Goal: Information Seeking & Learning: Learn about a topic

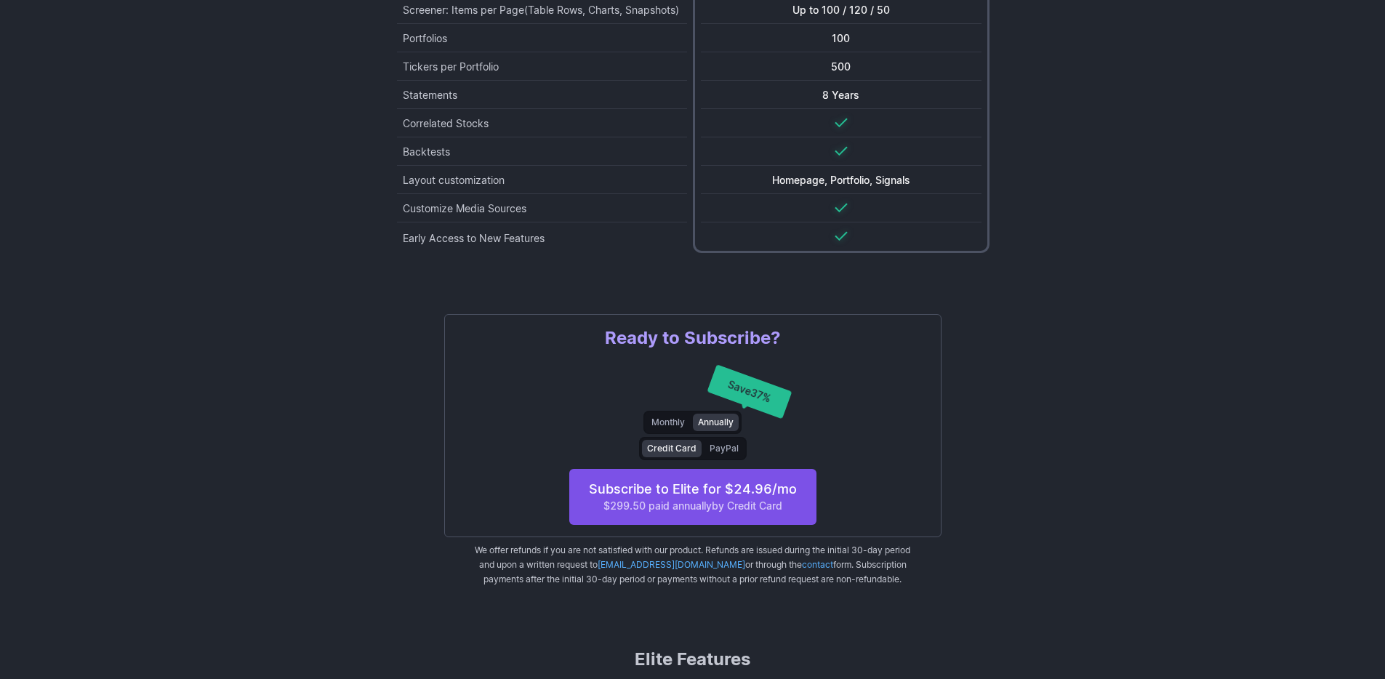
scroll to position [703, 0]
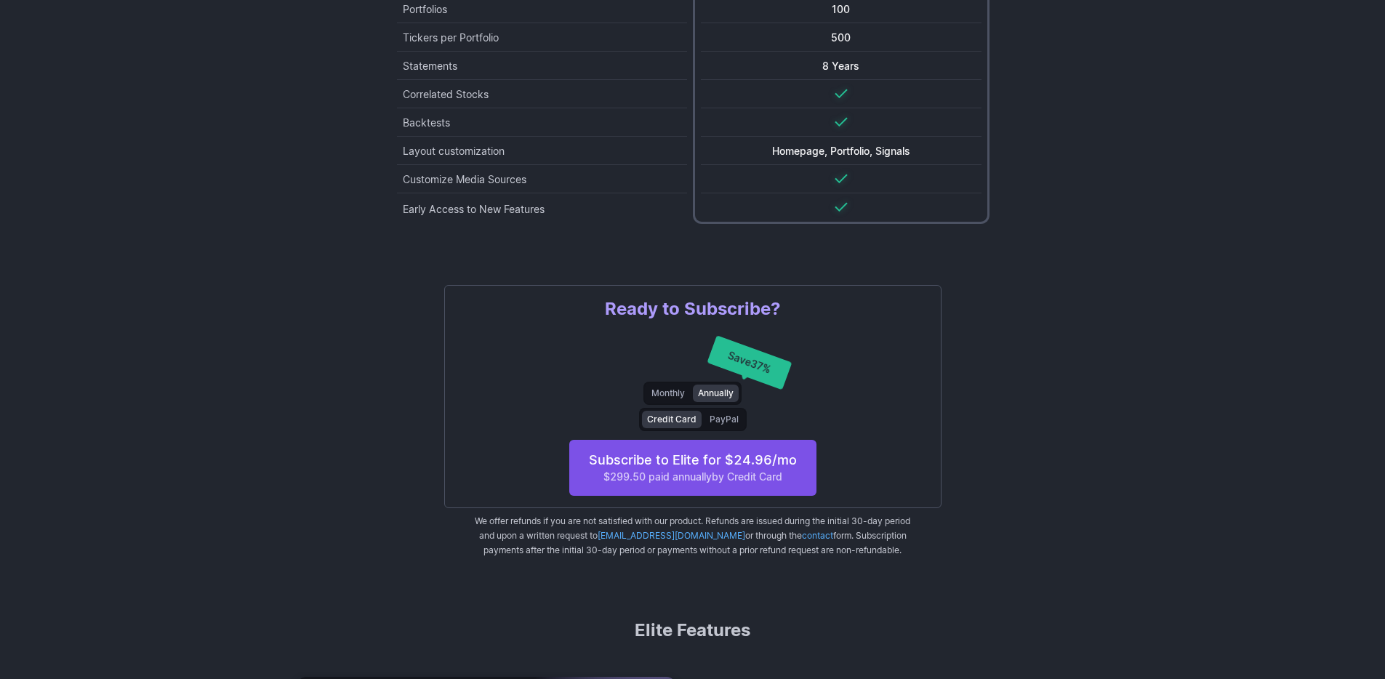
click at [724, 427] on span "PayPal" at bounding box center [724, 419] width 29 height 15
click at [670, 427] on span "Credit Card" at bounding box center [671, 419] width 49 height 15
click at [730, 427] on span "PayPal" at bounding box center [724, 419] width 29 height 15
click at [664, 401] on span "Monthly" at bounding box center [667, 393] width 33 height 15
click at [713, 401] on span "Annually" at bounding box center [716, 393] width 36 height 15
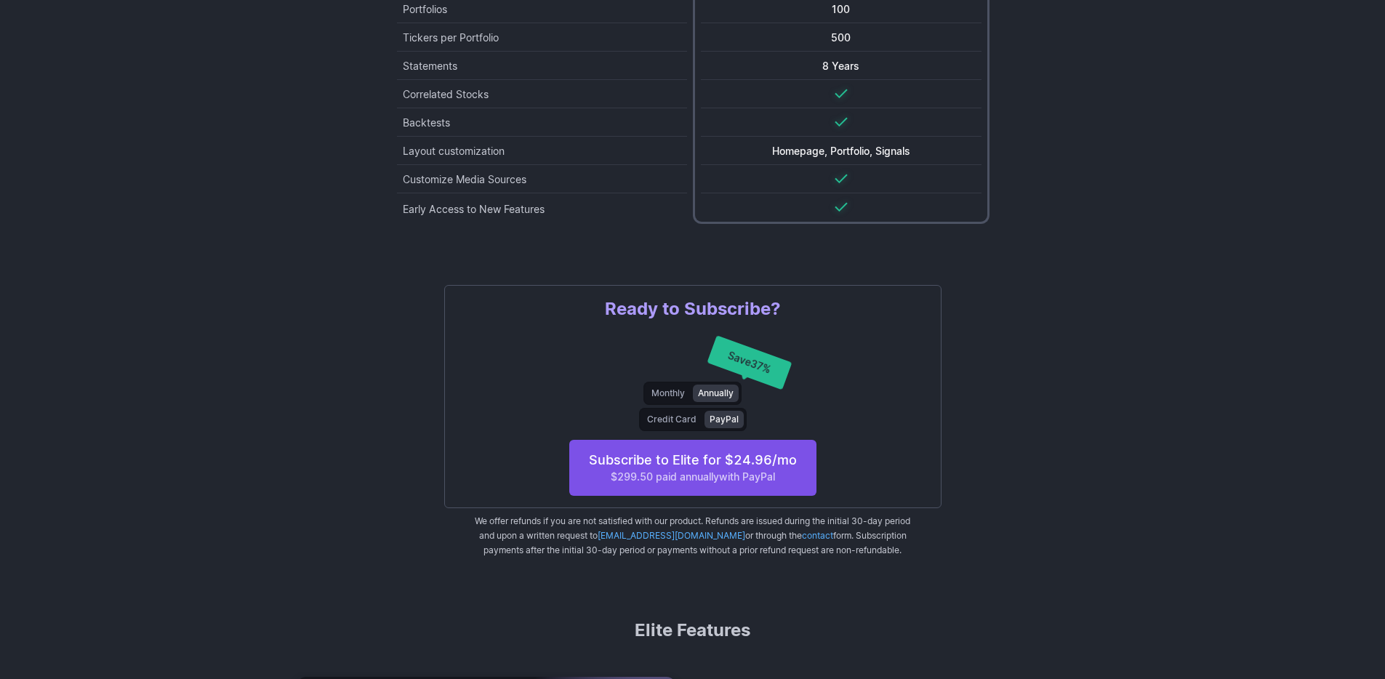
click at [720, 427] on span "PayPal" at bounding box center [724, 419] width 29 height 15
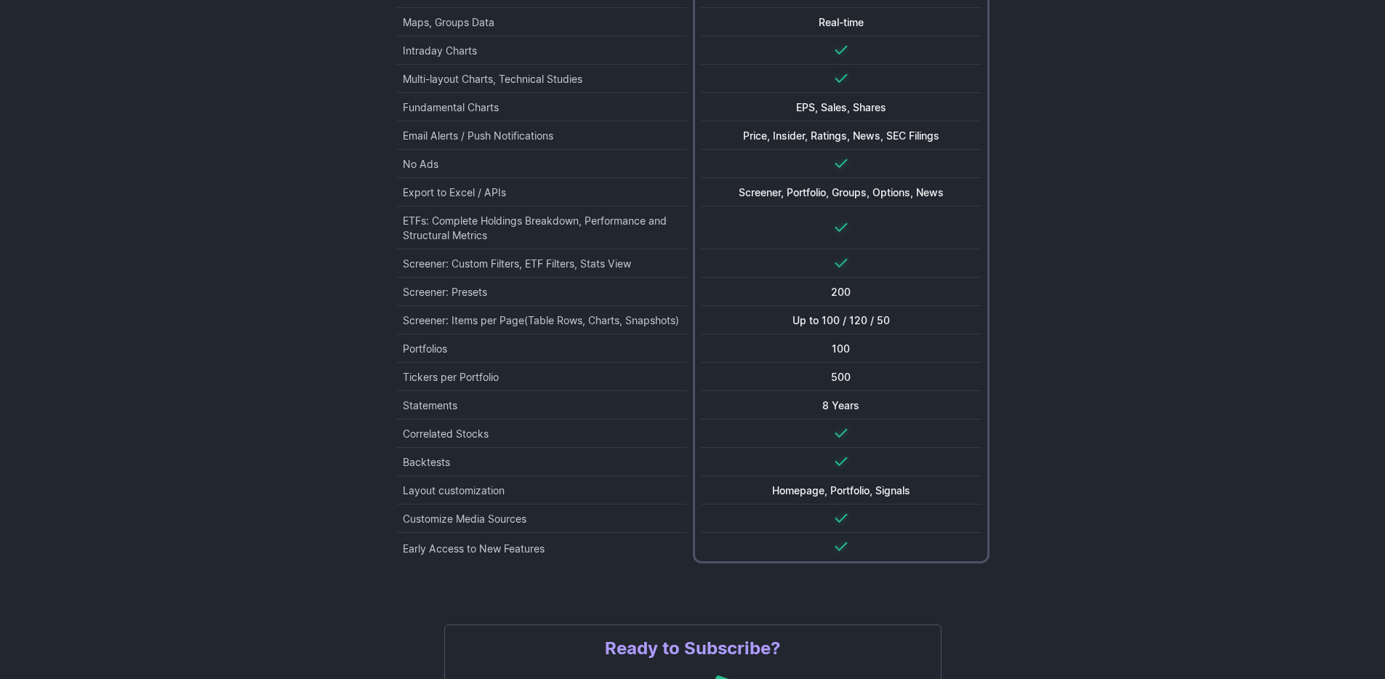
scroll to position [0, 0]
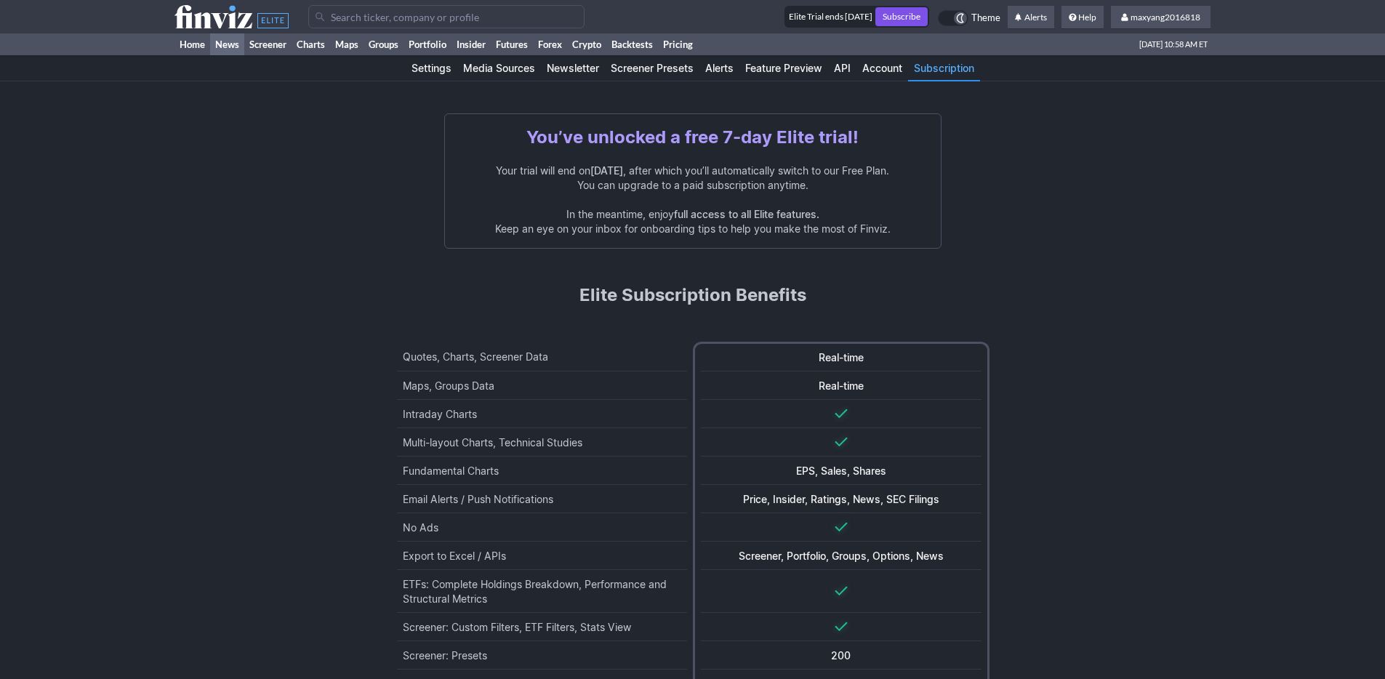
click at [231, 47] on link "News" at bounding box center [227, 44] width 34 height 22
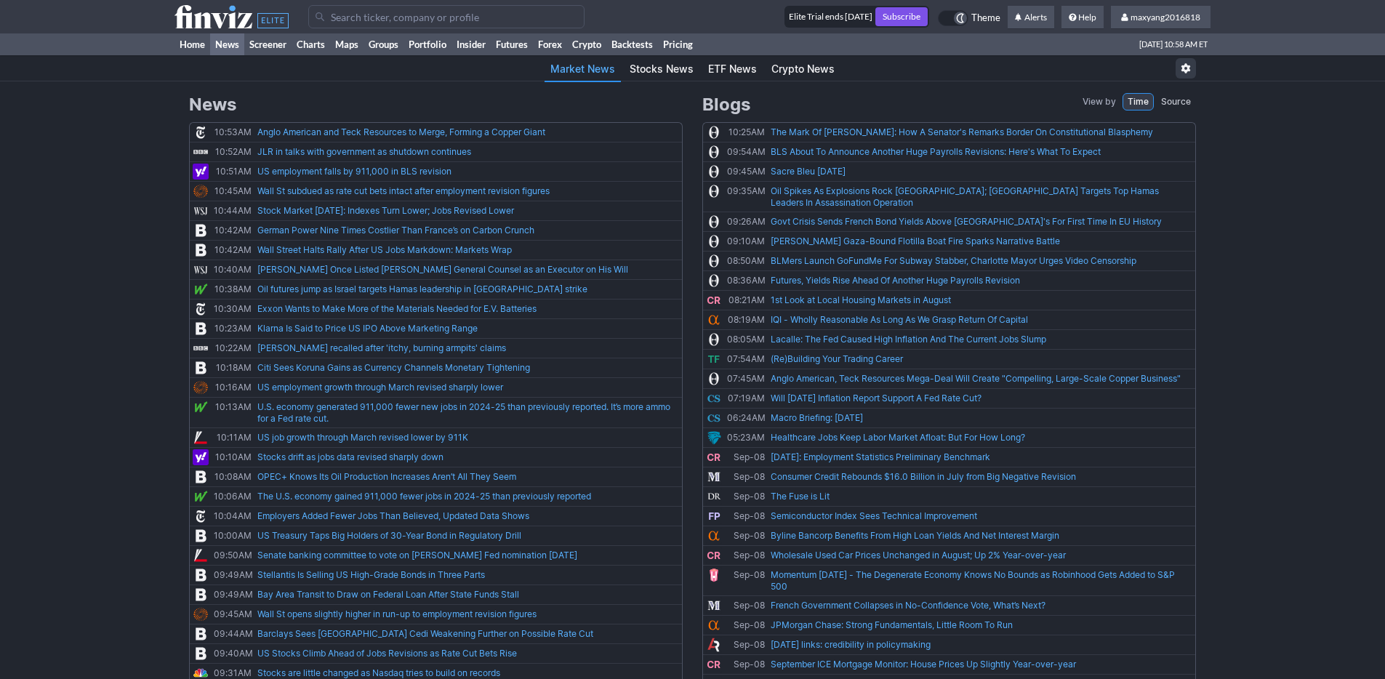
click at [648, 62] on link "Stocks News" at bounding box center [662, 69] width 76 height 25
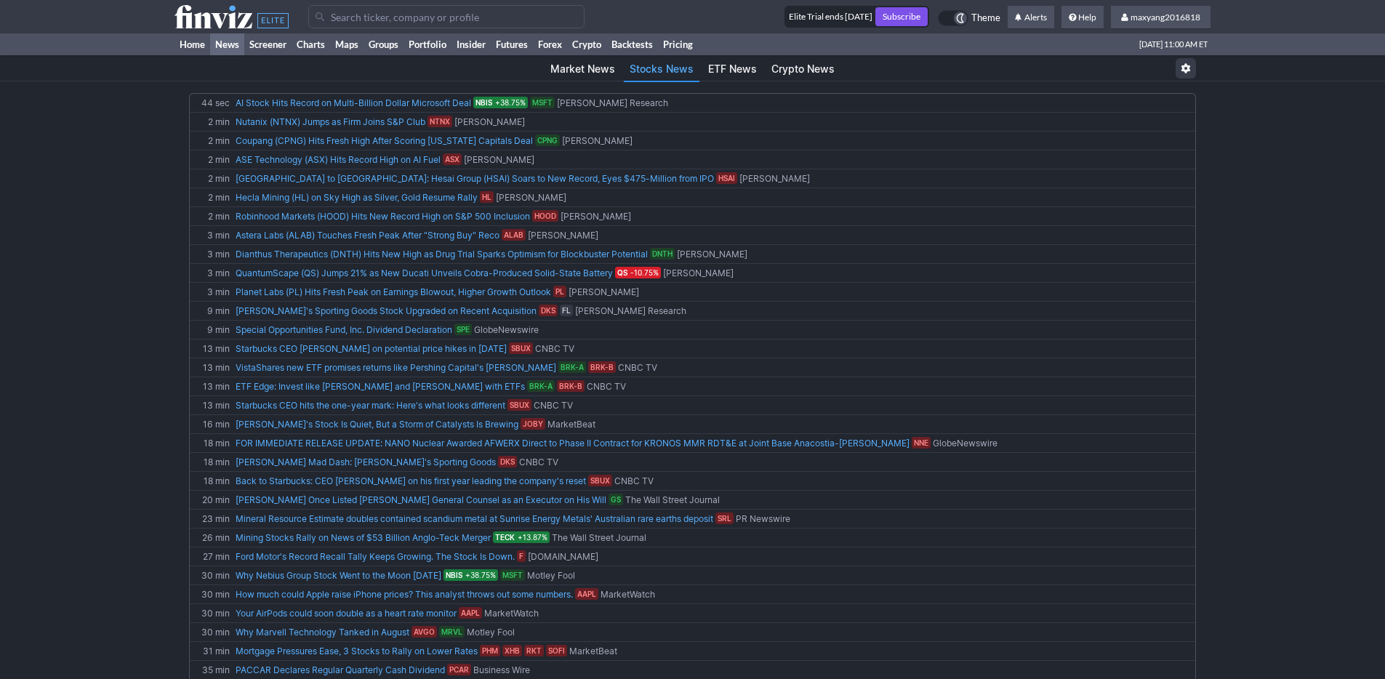
click at [722, 71] on link "ETF News" at bounding box center [732, 69] width 60 height 25
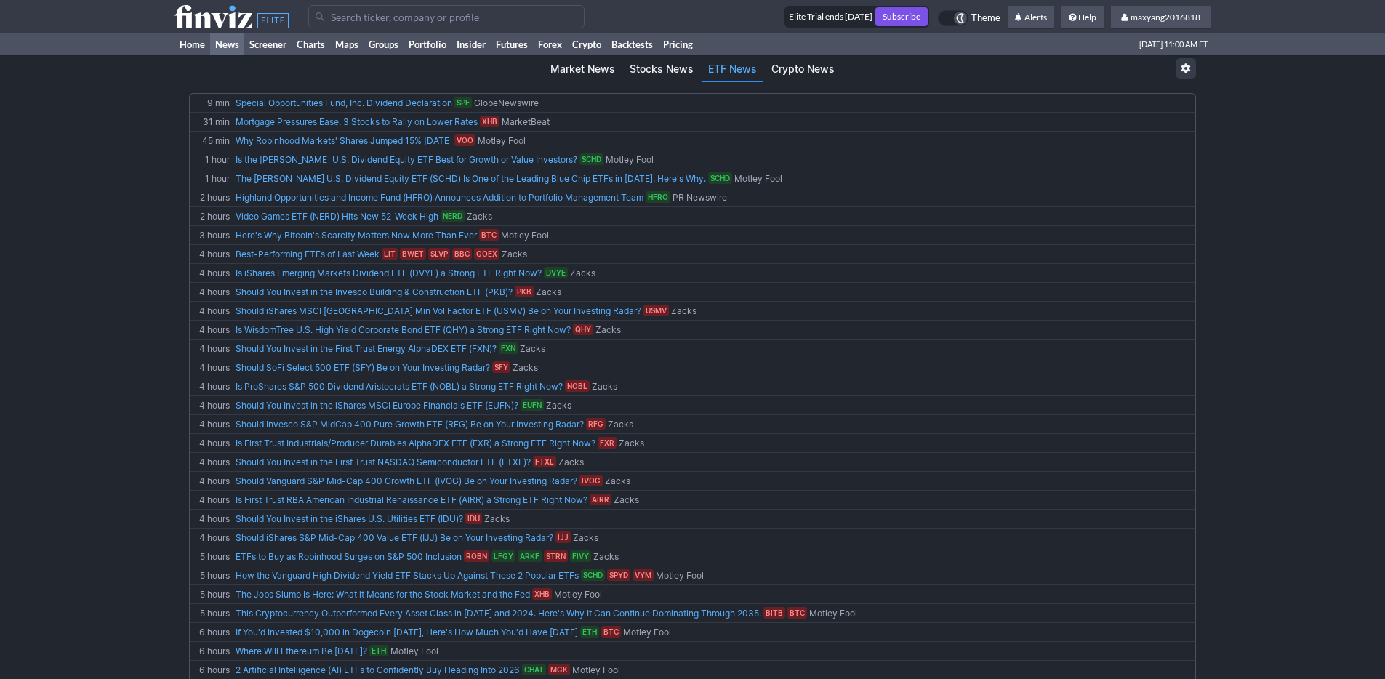
click at [637, 71] on link "Stocks News" at bounding box center [662, 69] width 76 height 25
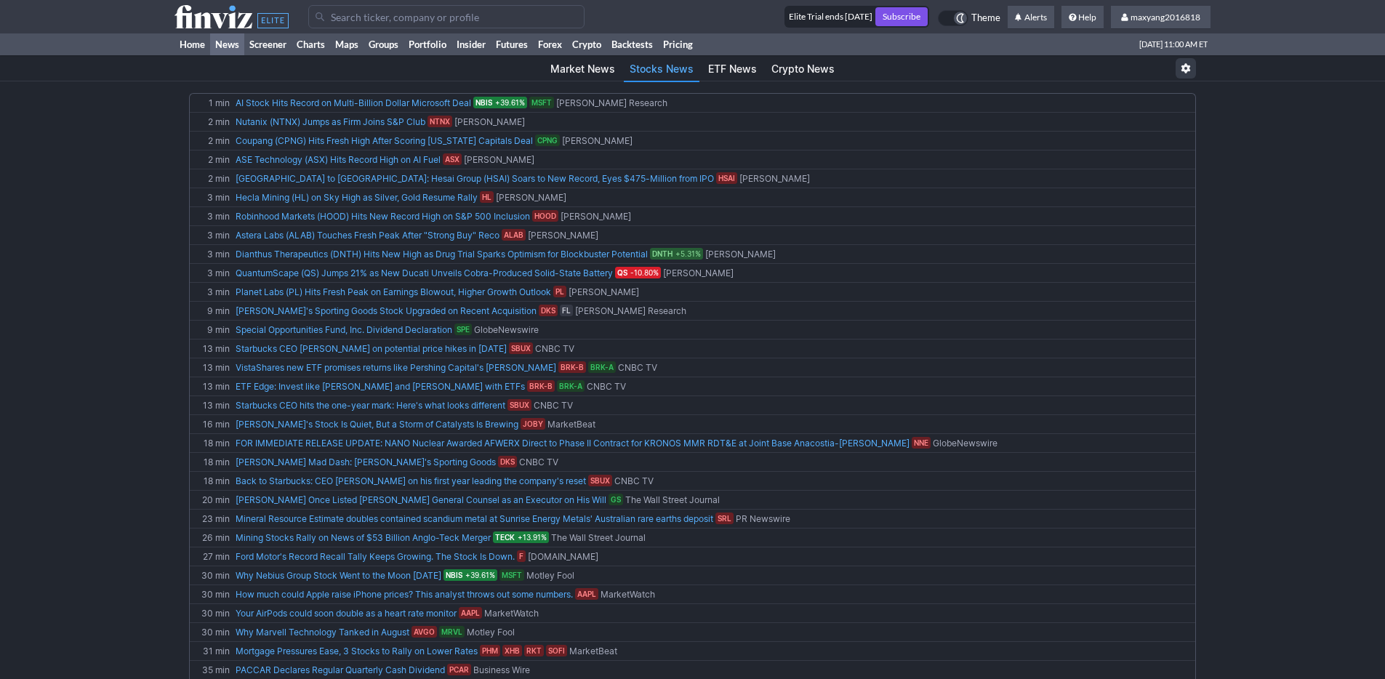
click at [782, 72] on link "Crypto News" at bounding box center [803, 69] width 75 height 25
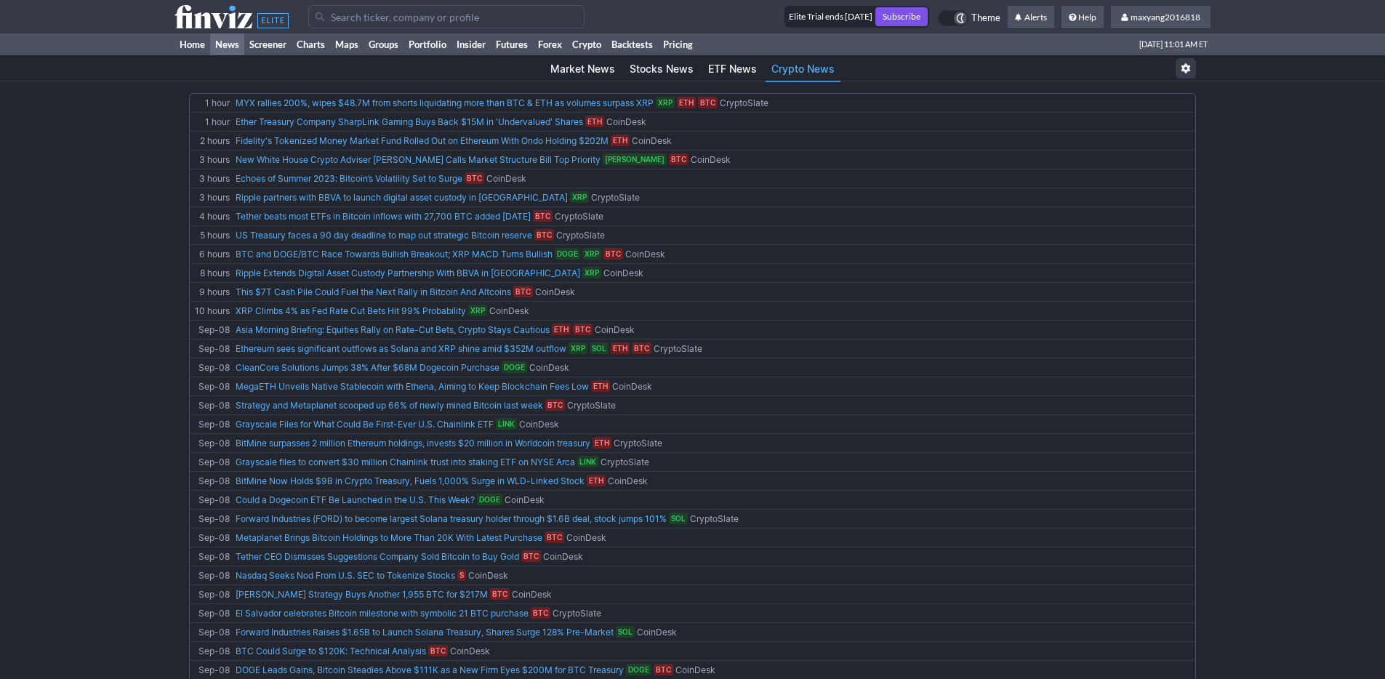
click at [590, 72] on link "Market News" at bounding box center [583, 69] width 76 height 25
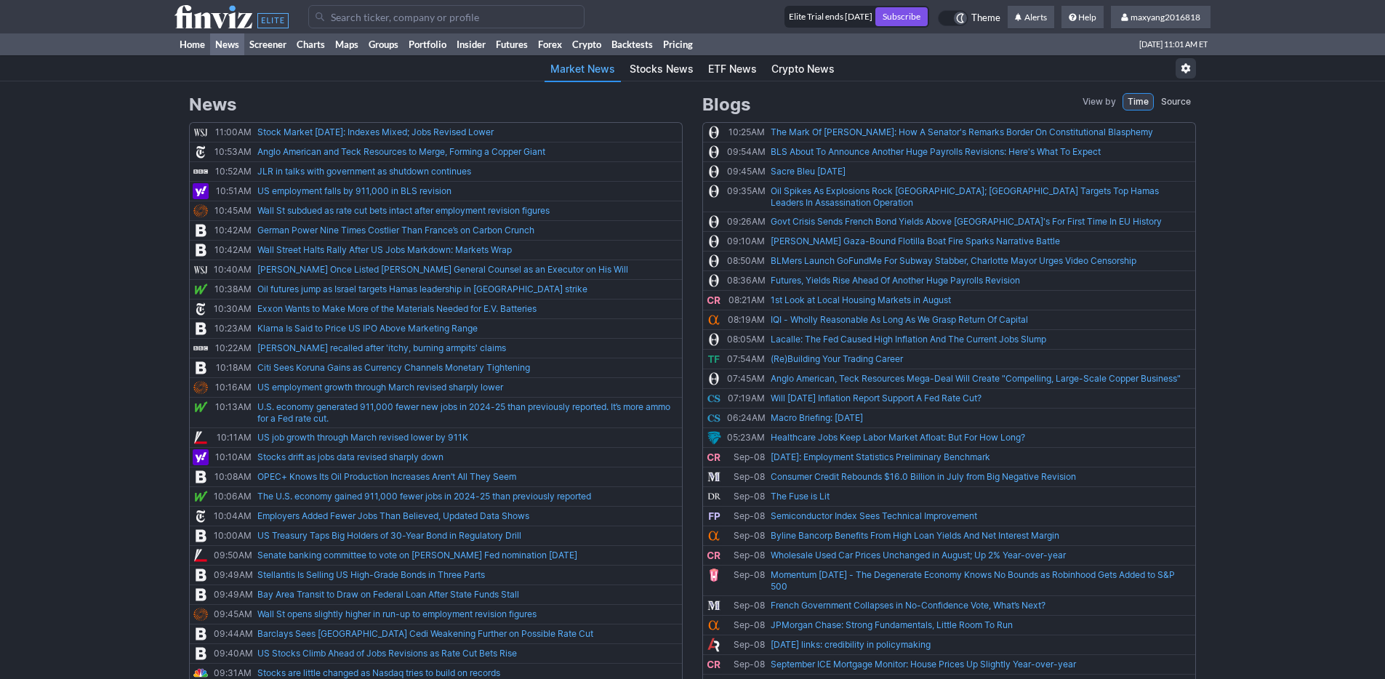
click at [653, 73] on link "Stocks News" at bounding box center [662, 69] width 76 height 25
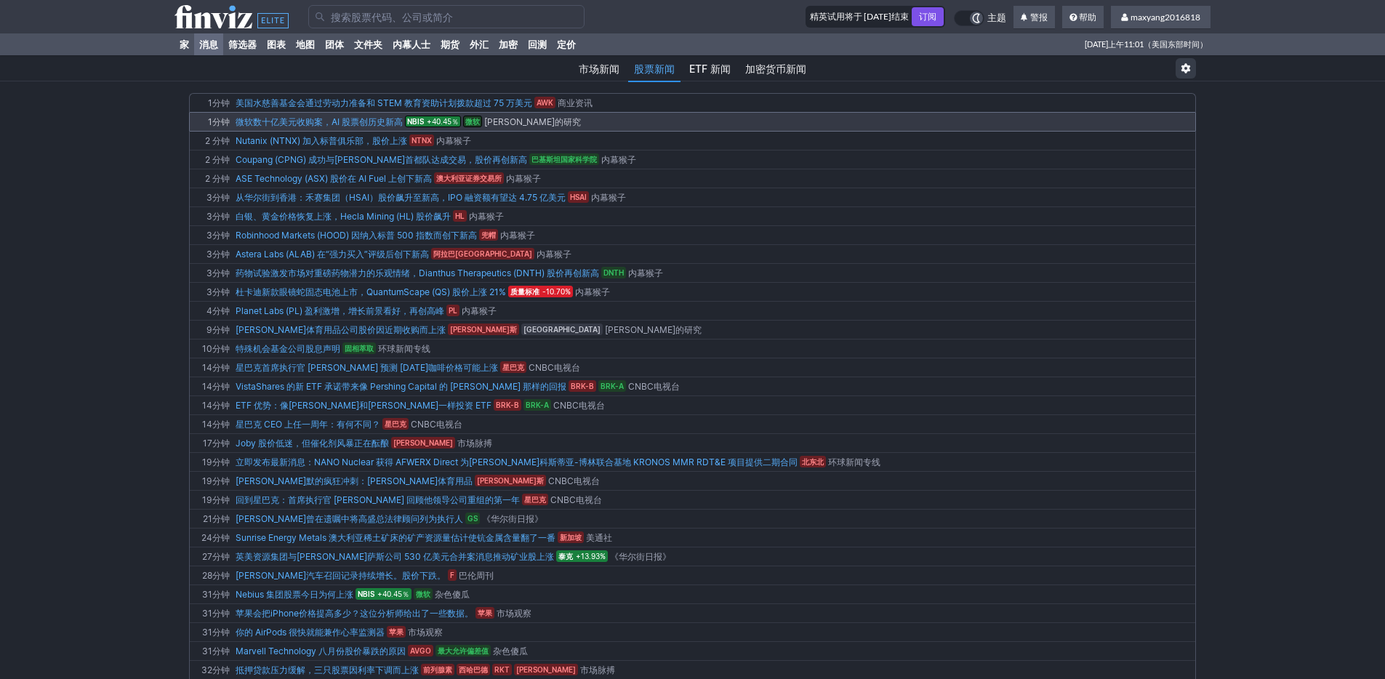
click at [355, 125] on font "微软数十亿美元收购案，AI 股票创历史新高" at bounding box center [319, 121] width 167 height 11
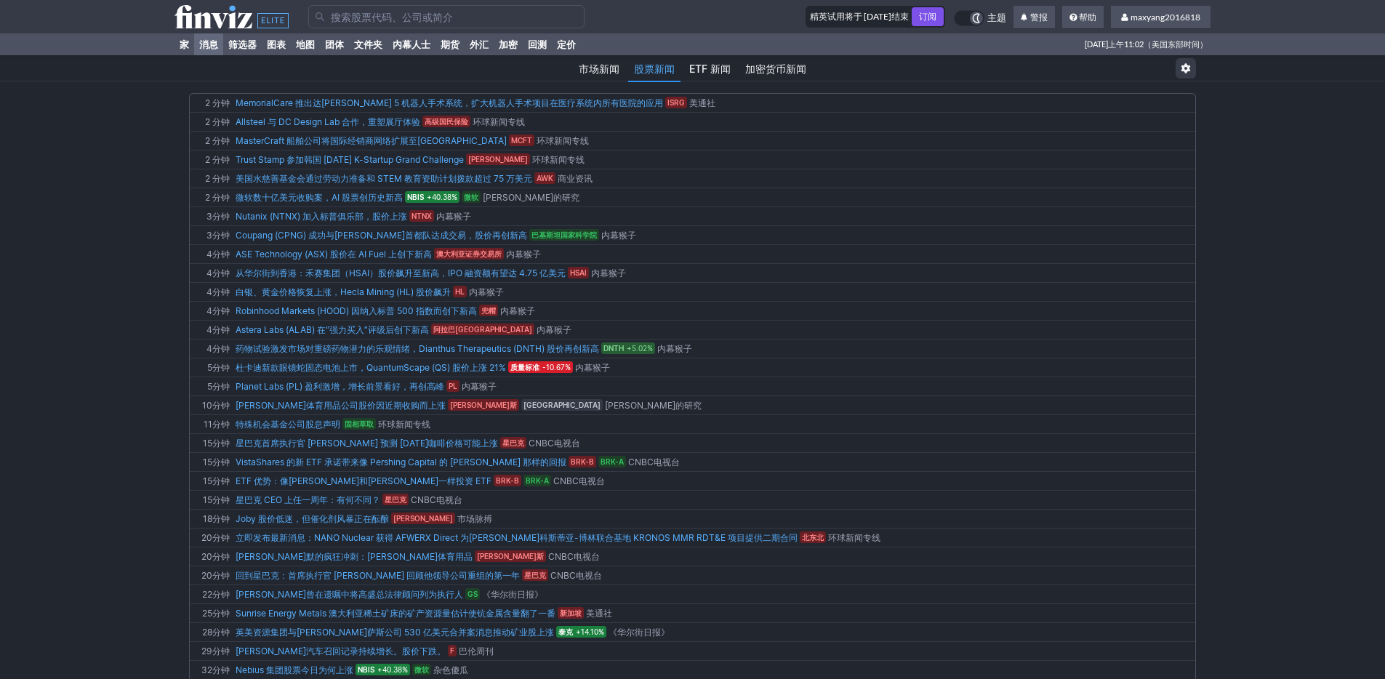
click at [588, 68] on font "市场新闻" at bounding box center [599, 69] width 41 height 12
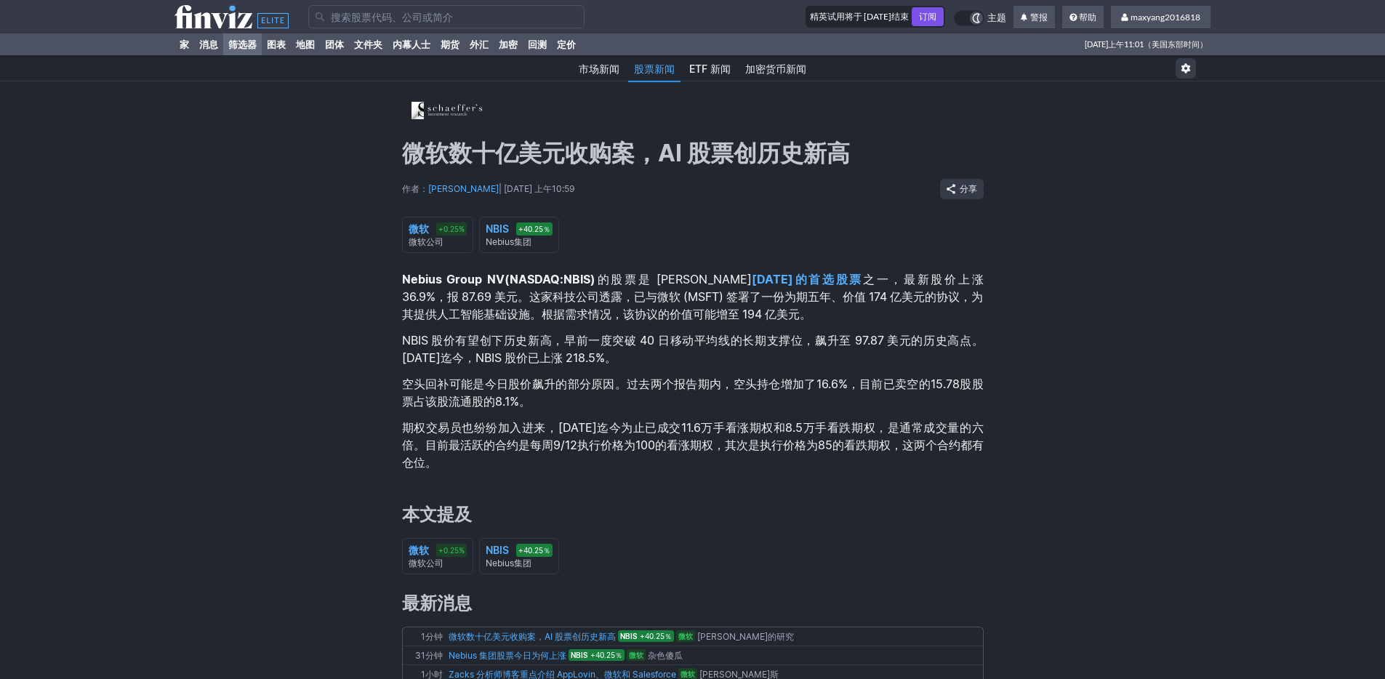
click at [242, 49] on font "筛选器" at bounding box center [242, 45] width 28 height 12
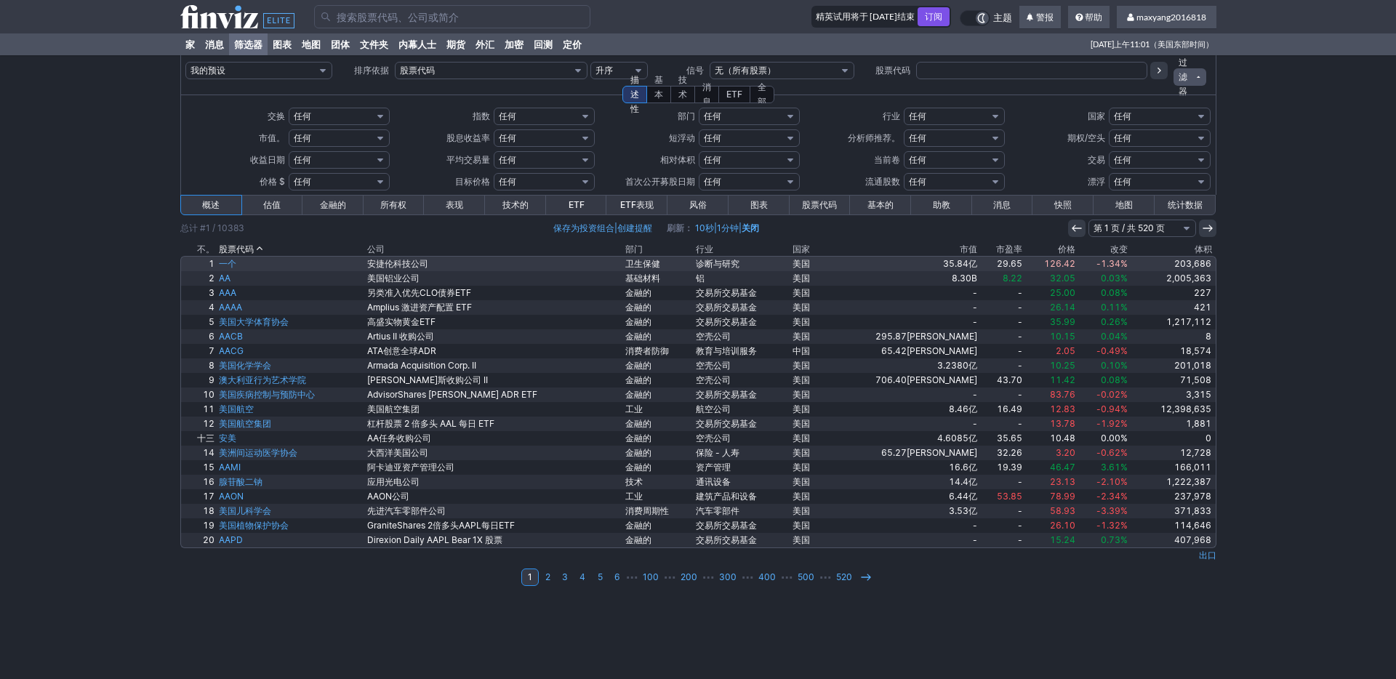
click at [397, 262] on font "安捷伦科技公司" at bounding box center [397, 263] width 61 height 11
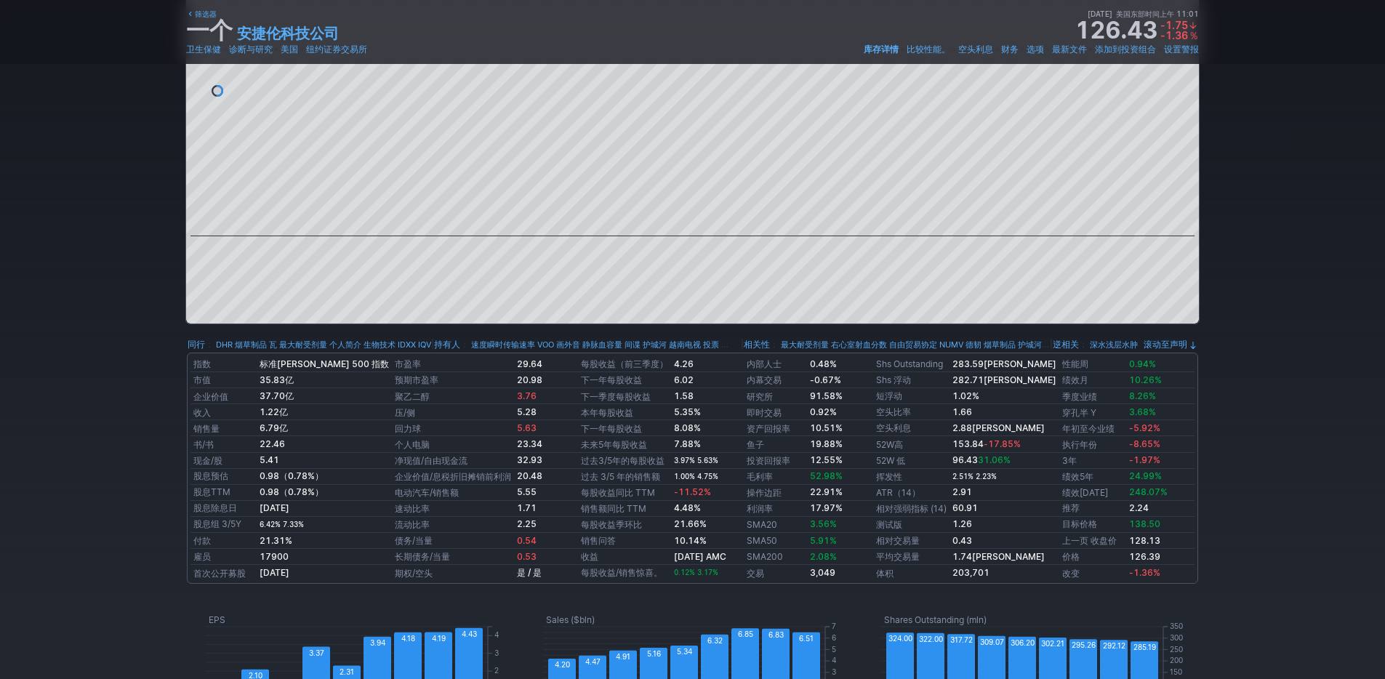
scroll to position [151, 0]
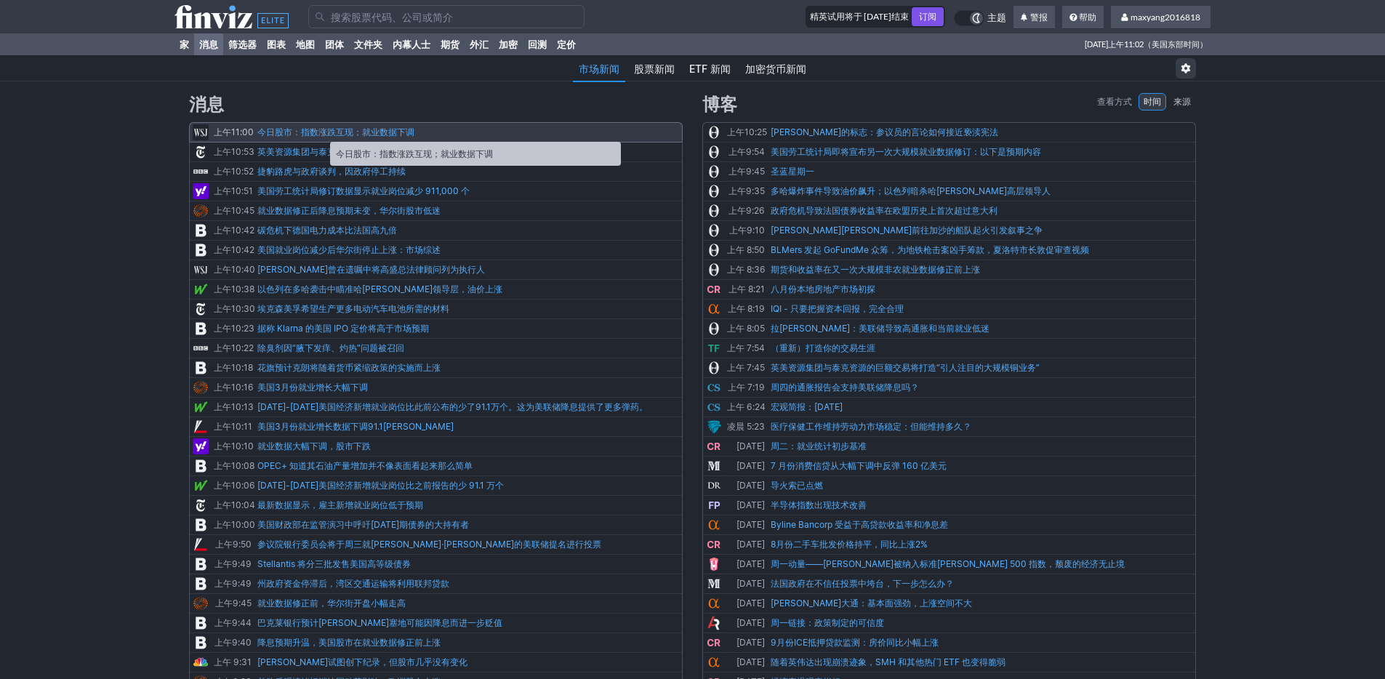
click at [323, 134] on font "今日股市：指数涨跌互现；就业数据下调" at bounding box center [335, 131] width 157 height 11
